Goal: Information Seeking & Learning: Learn about a topic

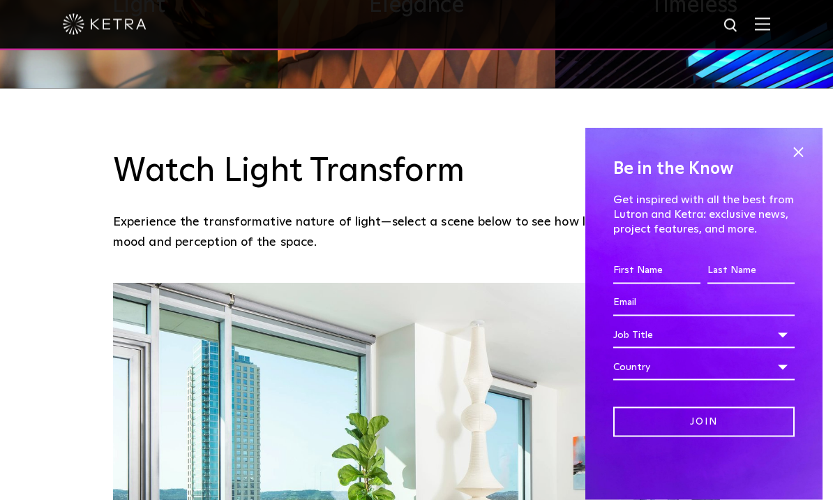
scroll to position [880, 0]
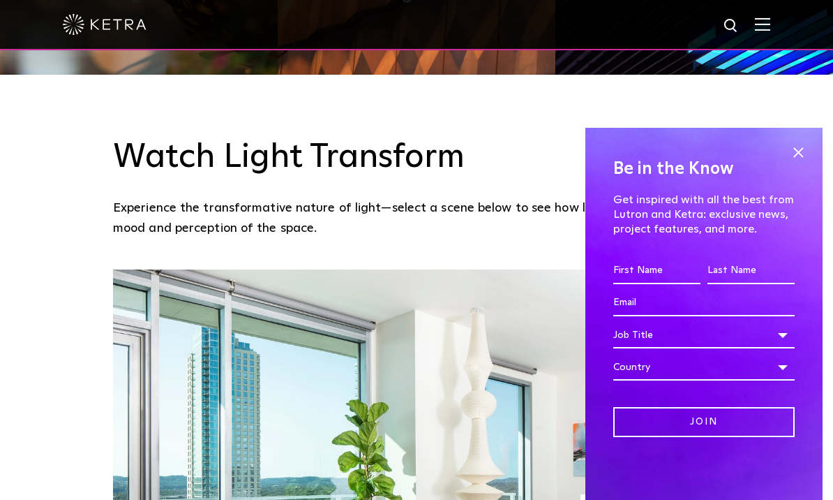
click at [800, 163] on span at bounding box center [798, 152] width 21 height 21
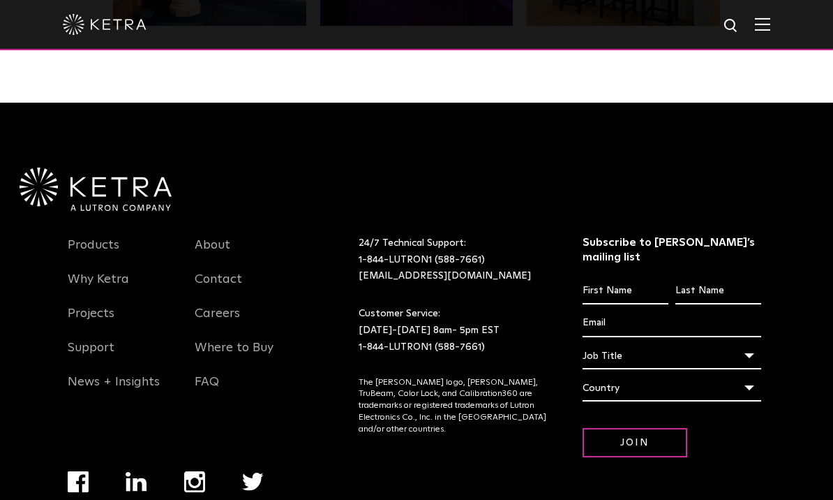
scroll to position [2672, 0]
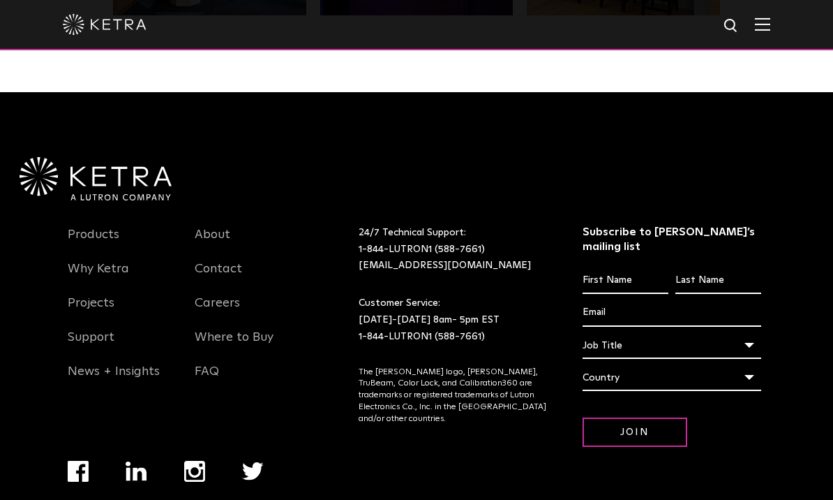
click at [91, 235] on link "Products" at bounding box center [94, 243] width 52 height 32
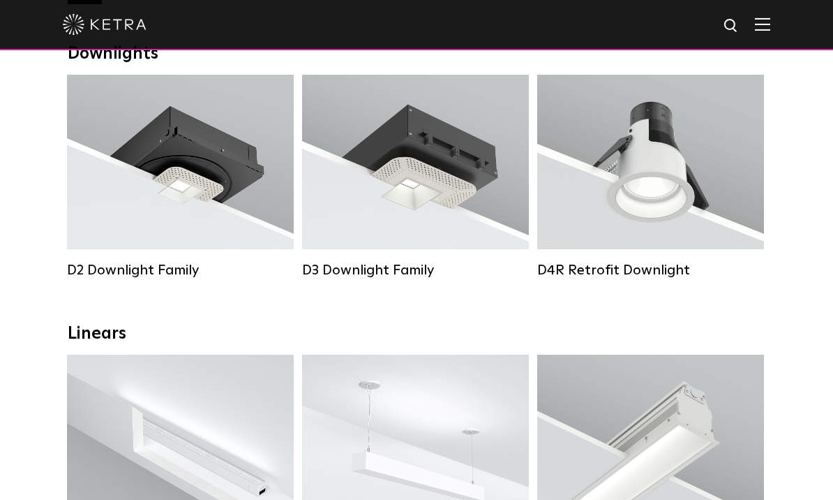
scroll to position [223, 0]
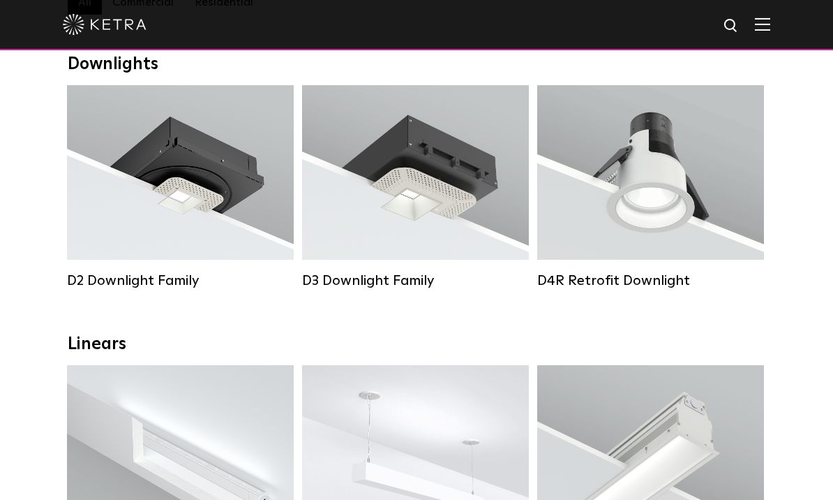
click at [408, 228] on span "Lutron Clear Connect Type X" at bounding box center [435, 225] width 131 height 10
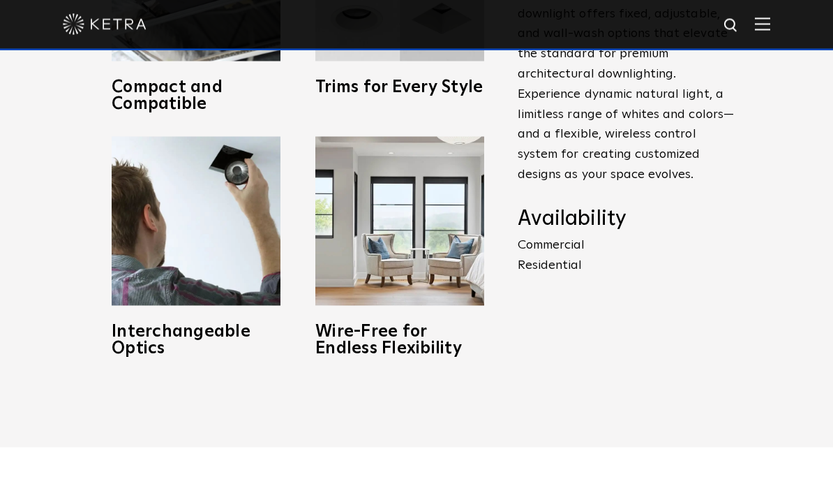
scroll to position [699, 0]
click at [553, 275] on p "Commercial Residential" at bounding box center [626, 255] width 216 height 40
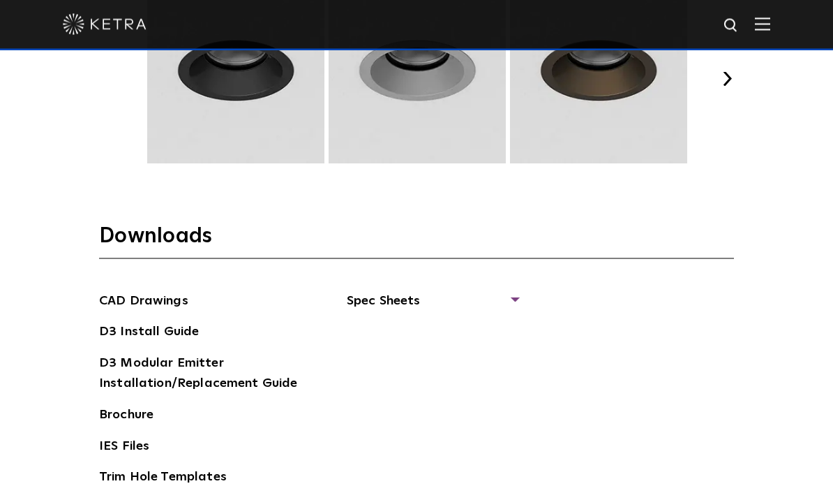
scroll to position [1915, 0]
click at [514, 321] on span "Spec Sheets" at bounding box center [432, 305] width 171 height 31
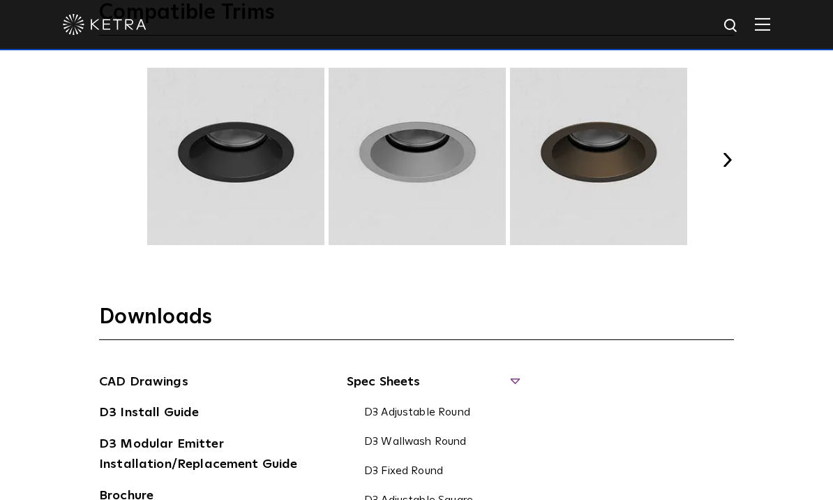
scroll to position [1837, 0]
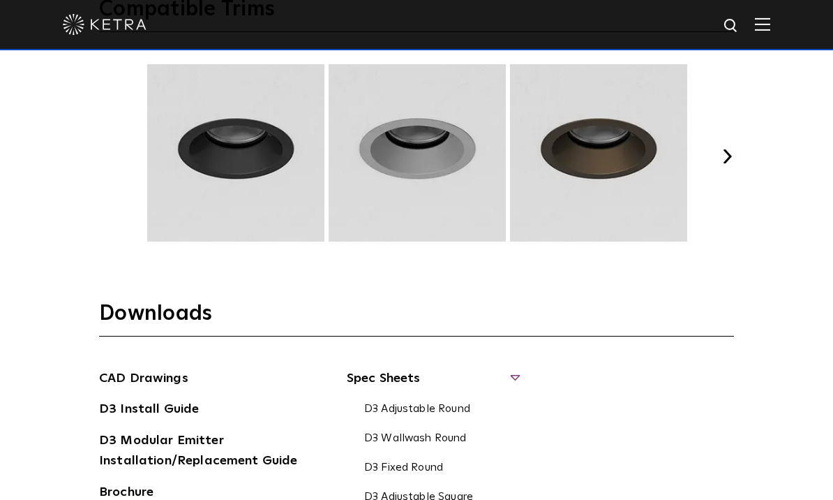
click at [729, 163] on button "Next" at bounding box center [727, 156] width 14 height 14
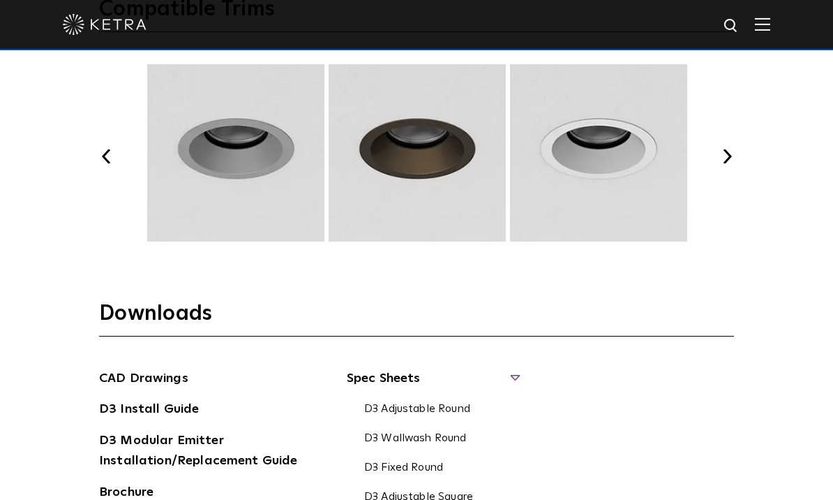
click at [729, 163] on button "Next" at bounding box center [727, 156] width 14 height 14
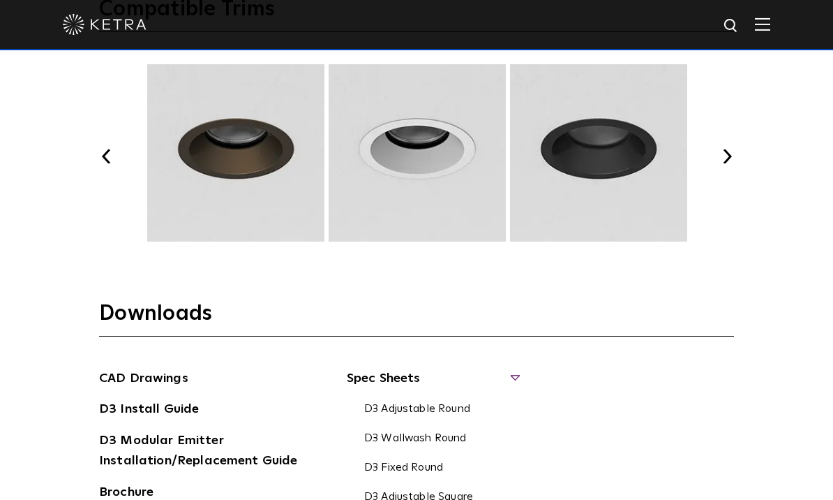
click at [723, 163] on button "Next" at bounding box center [727, 156] width 14 height 14
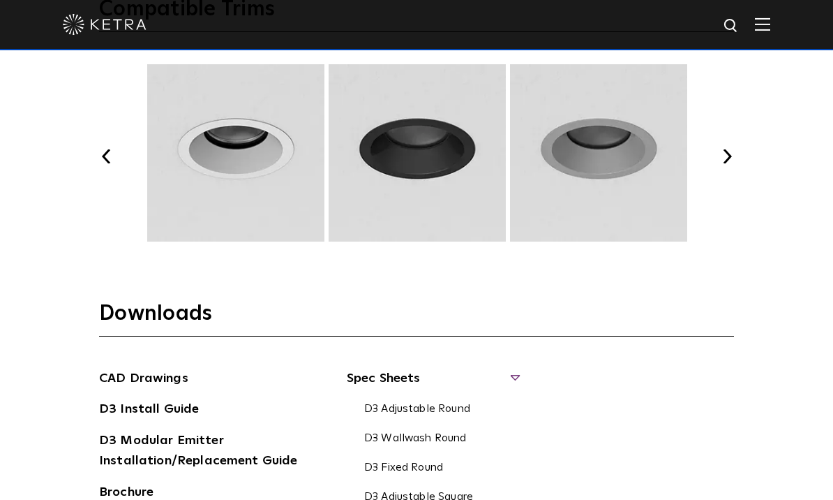
click at [721, 163] on button "Next" at bounding box center [727, 156] width 14 height 14
click at [725, 163] on button "Next" at bounding box center [727, 156] width 14 height 14
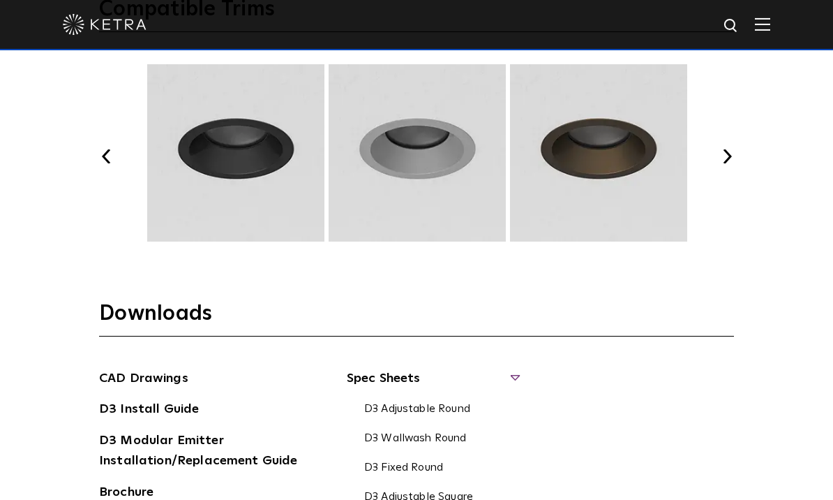
click at [731, 163] on button "Next" at bounding box center [727, 156] width 14 height 14
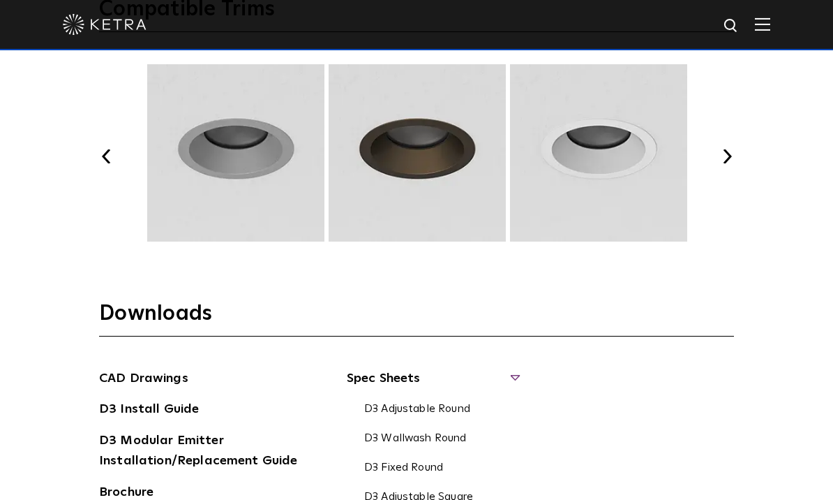
click at [732, 163] on button "Next" at bounding box center [727, 156] width 14 height 14
click at [743, 195] on div "Select Your Specs Options Fixture Type Fixture Type Adjustable Fixed Wall Wash …" at bounding box center [416, 10] width 663 height 1222
click at [734, 163] on button "Next" at bounding box center [727, 156] width 14 height 14
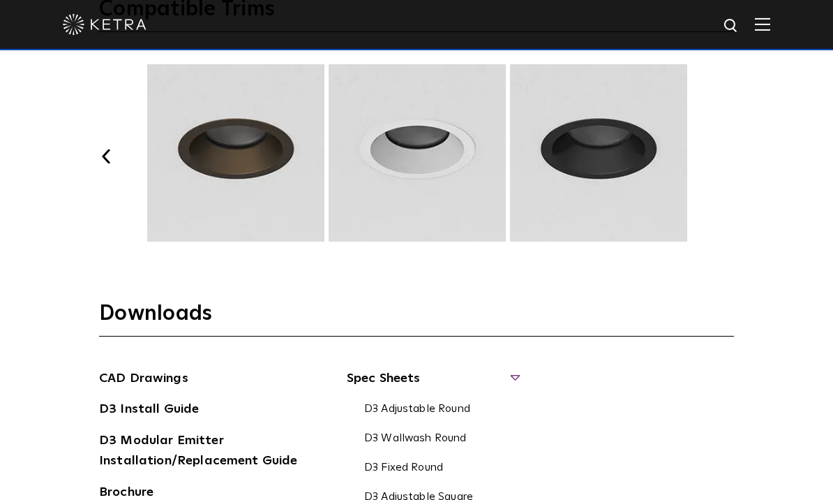
click at [731, 163] on button "Next" at bounding box center [727, 156] width 14 height 14
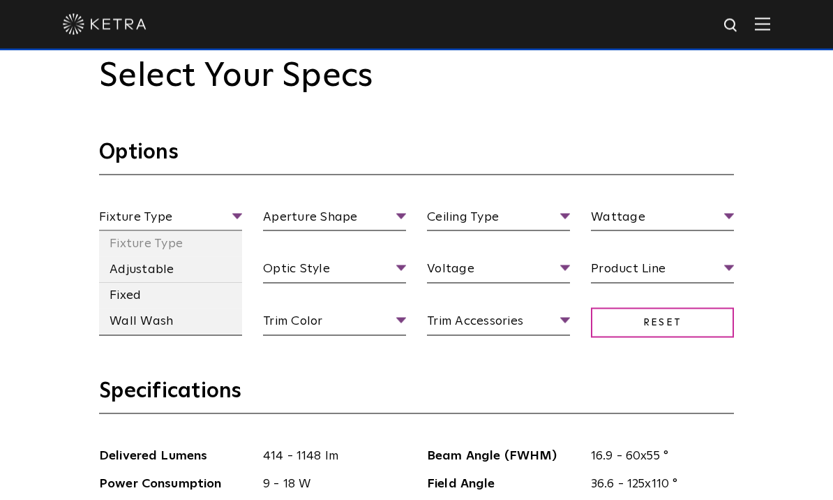
scroll to position [1180, 0]
click at [125, 308] on li "Fixed" at bounding box center [170, 295] width 143 height 26
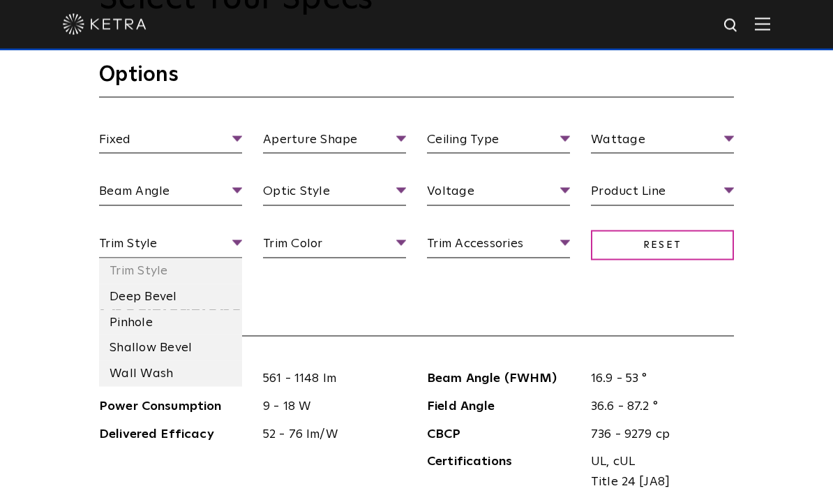
scroll to position [1263, 0]
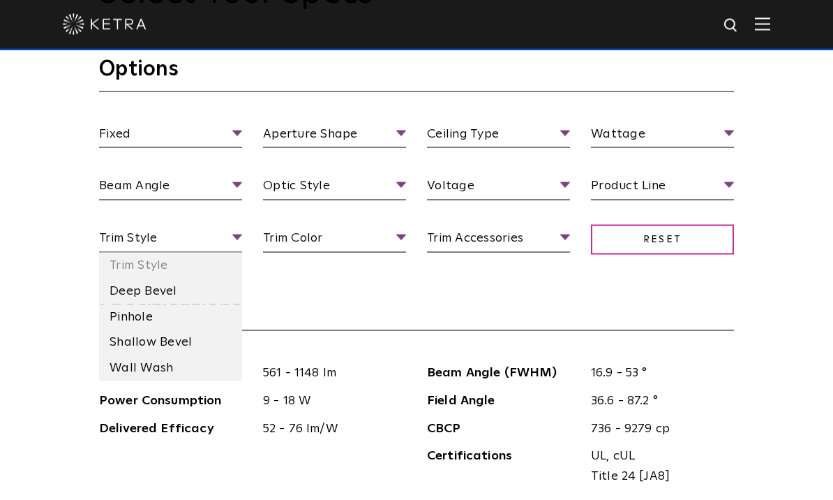
click at [179, 304] on li "Deep Bevel" at bounding box center [170, 292] width 143 height 26
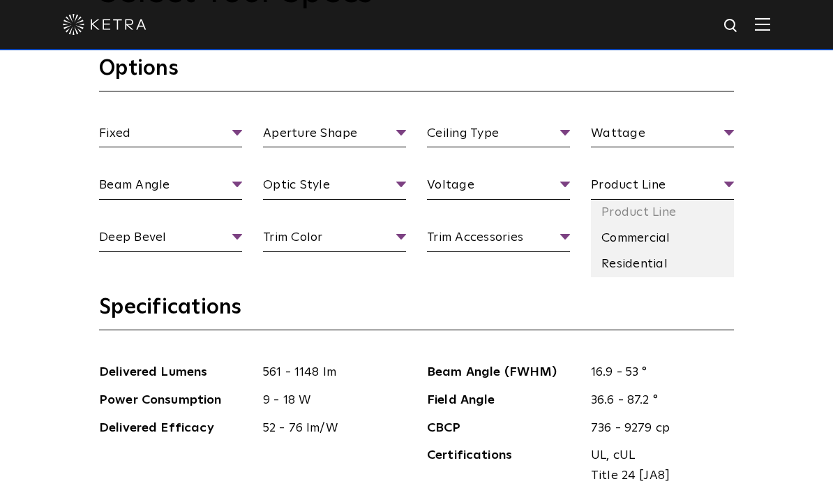
click at [648, 277] on li "Residential" at bounding box center [662, 264] width 143 height 26
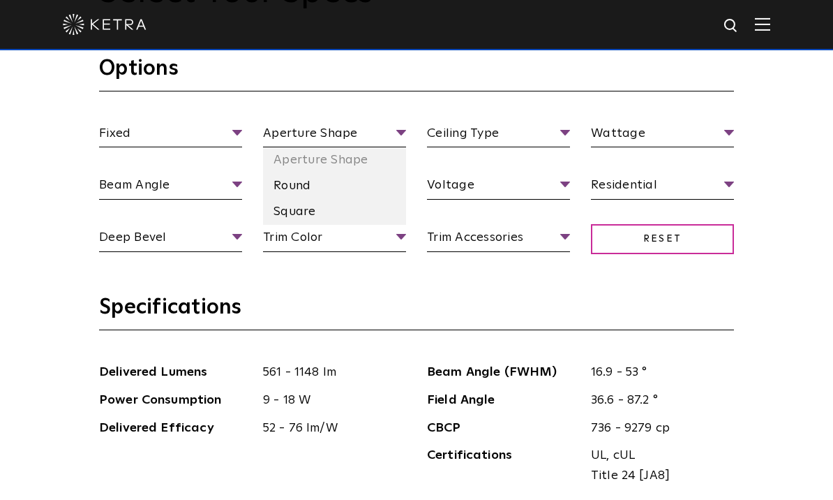
click at [320, 225] on li "Square" at bounding box center [334, 212] width 143 height 26
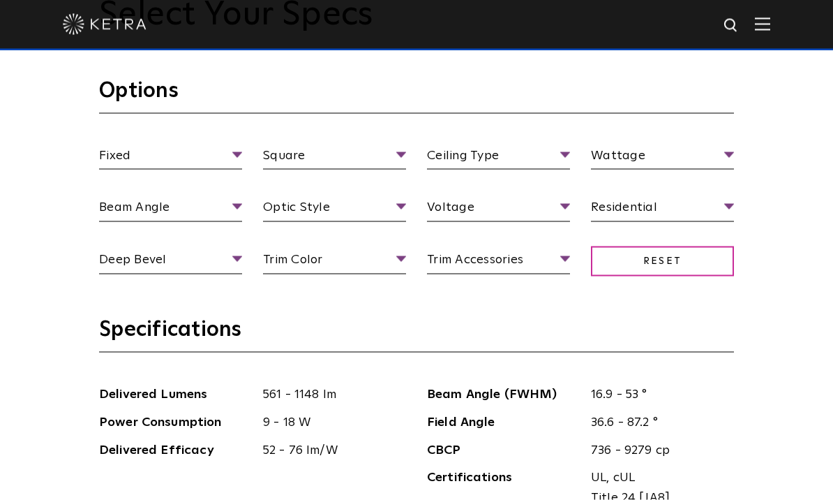
scroll to position [1204, 0]
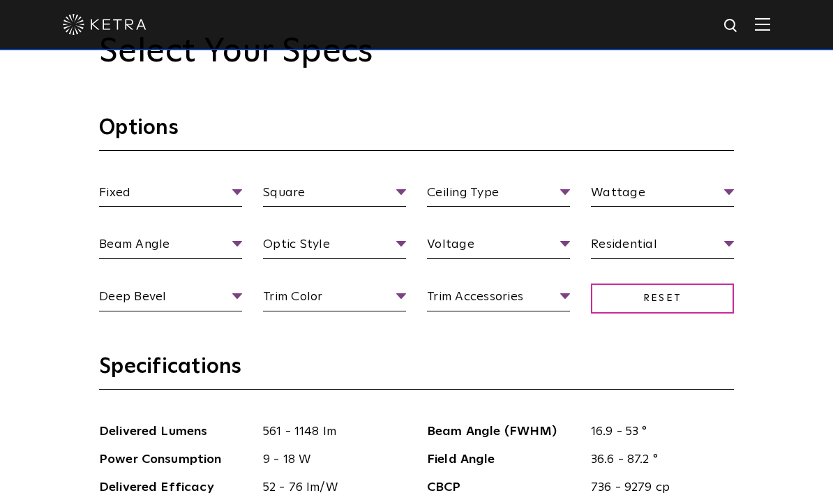
click at [679, 313] on span "Reset" at bounding box center [662, 298] width 143 height 30
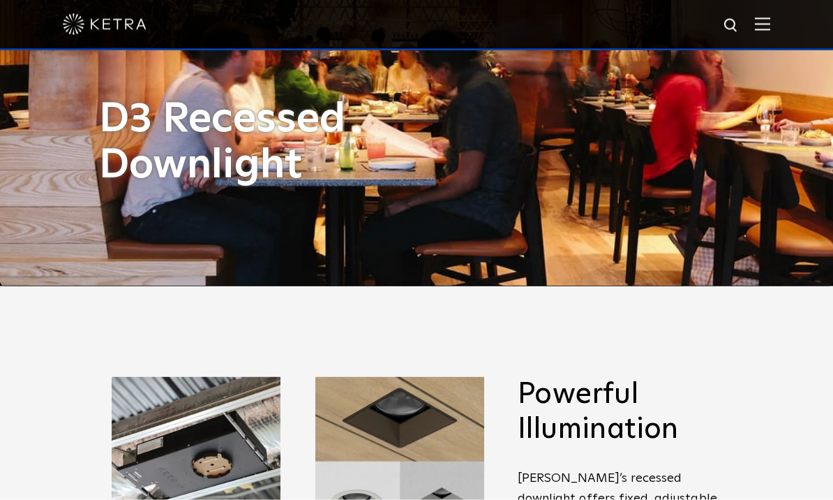
scroll to position [0, 0]
